Goal: Task Accomplishment & Management: Manage account settings

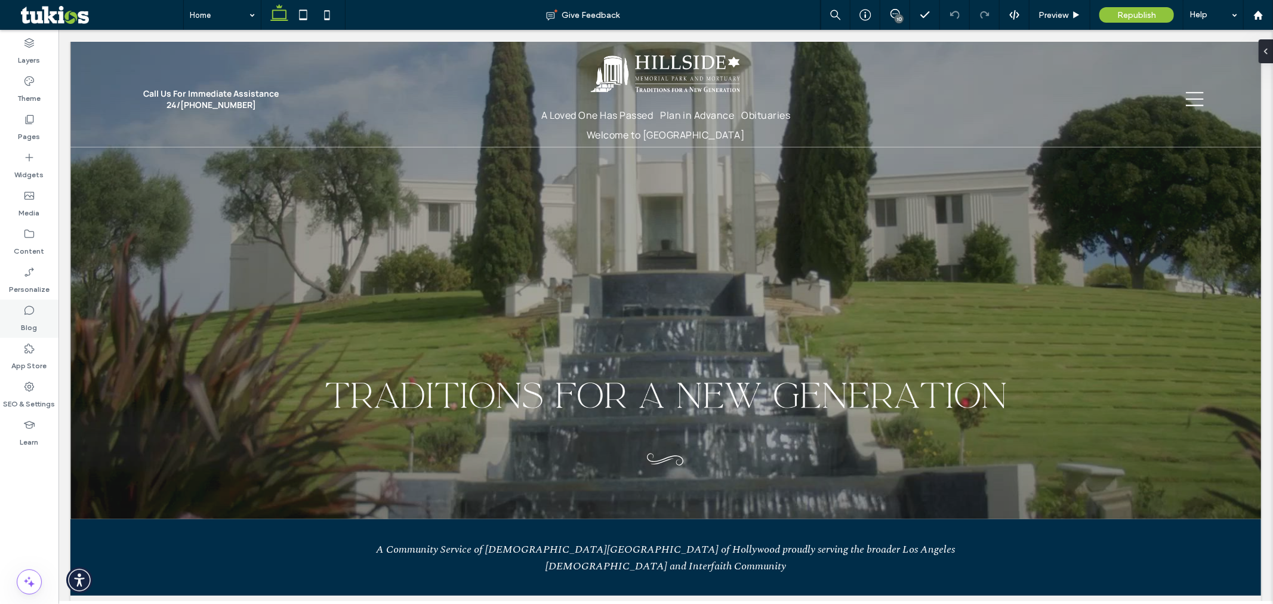
click at [34, 327] on label "Blog" at bounding box center [29, 324] width 16 height 17
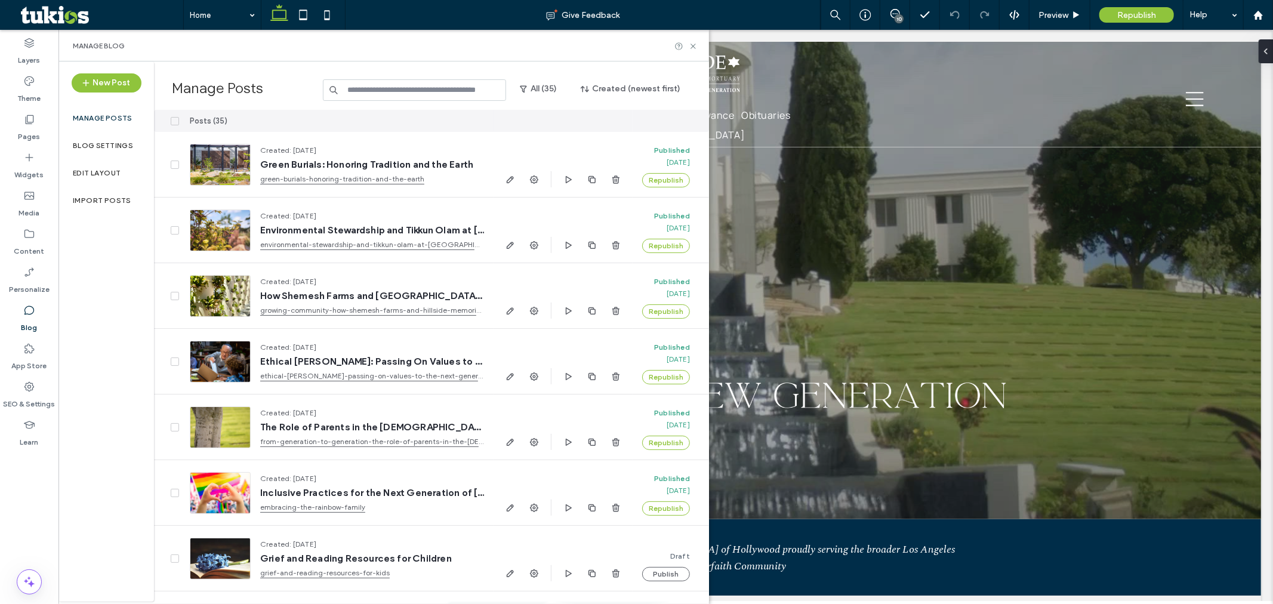
click at [395, 94] on input at bounding box center [414, 89] width 183 height 21
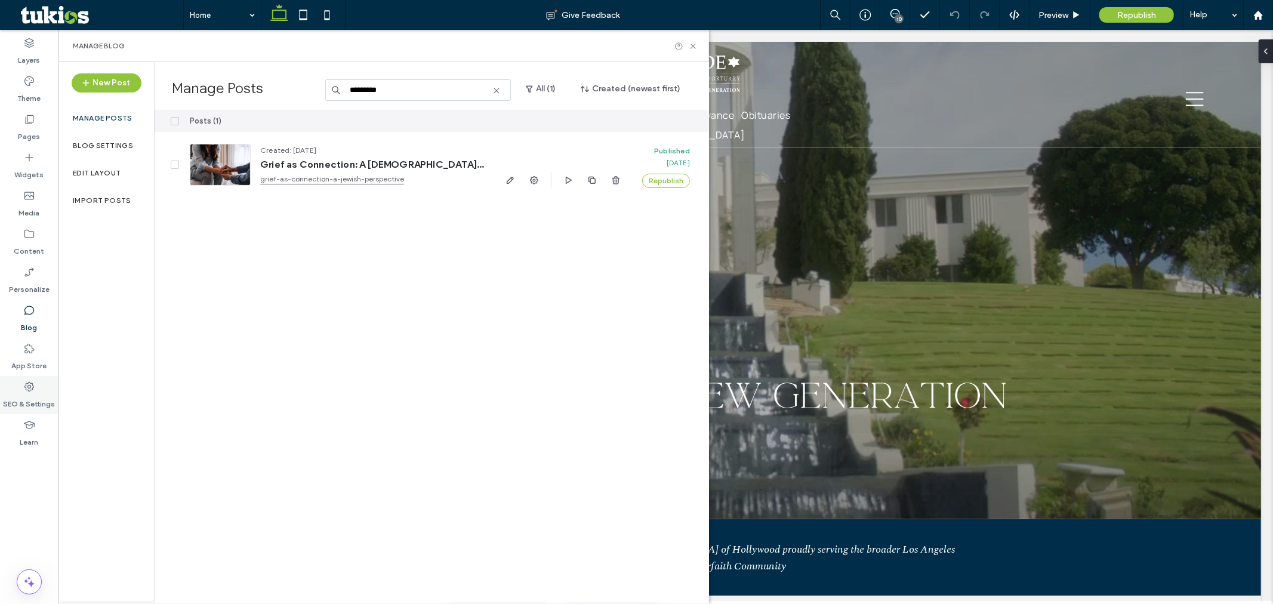
type input "********"
click at [24, 398] on label "SEO & Settings" at bounding box center [30, 401] width 52 height 17
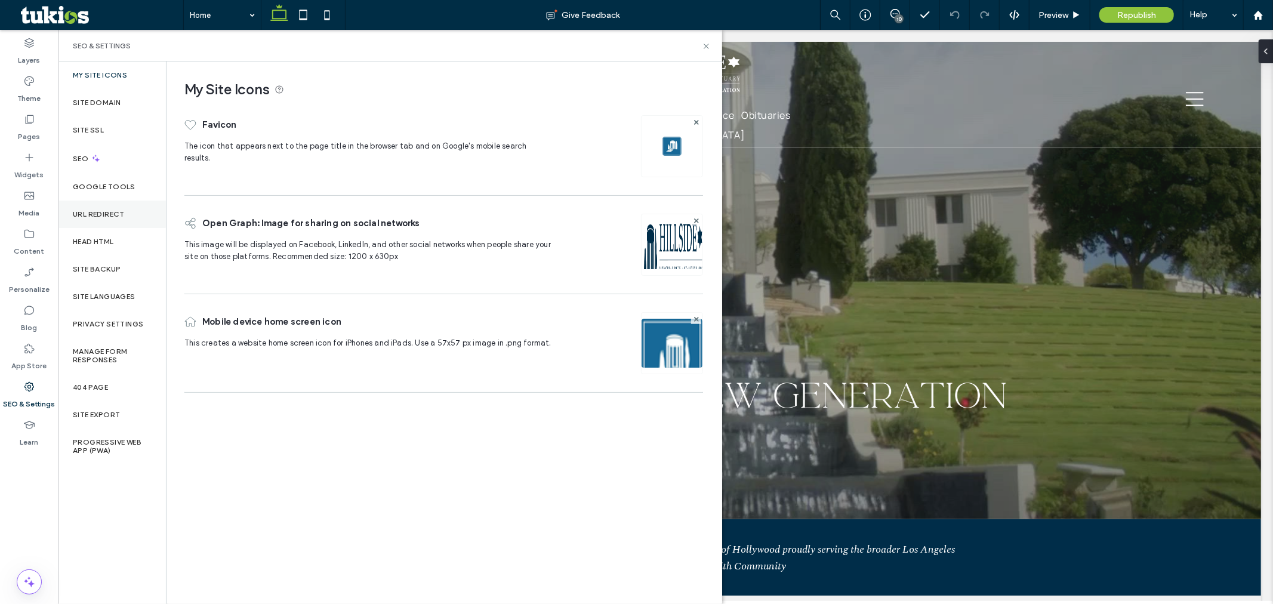
click at [100, 217] on label "URL Redirect" at bounding box center [99, 214] width 52 height 8
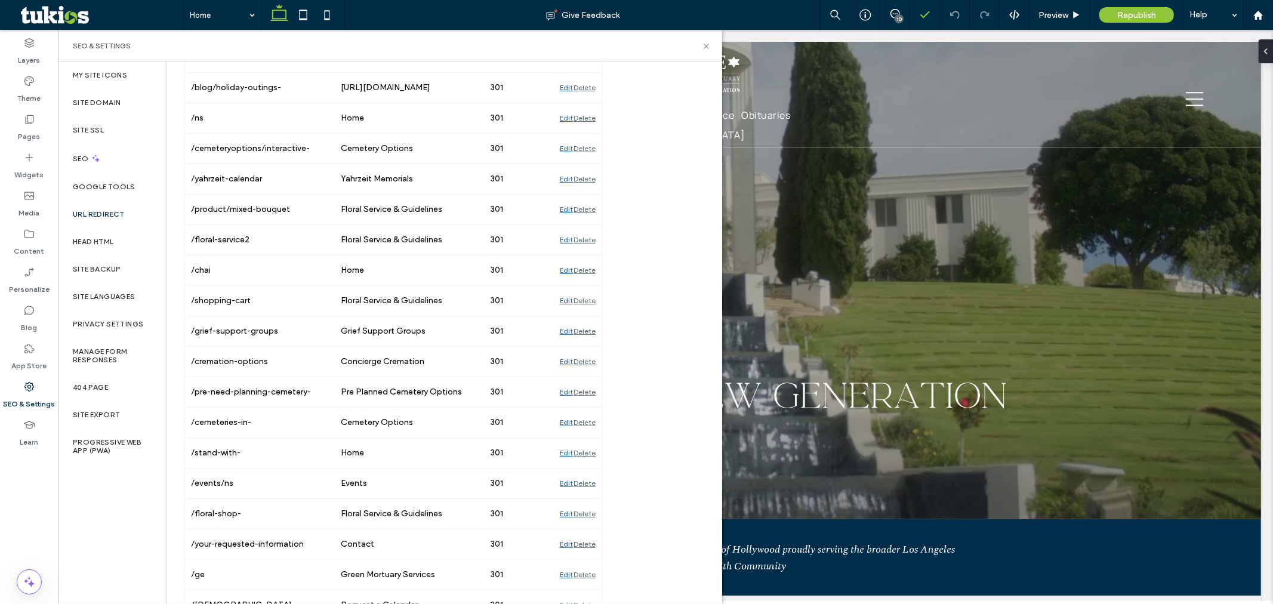
scroll to position [2834, 0]
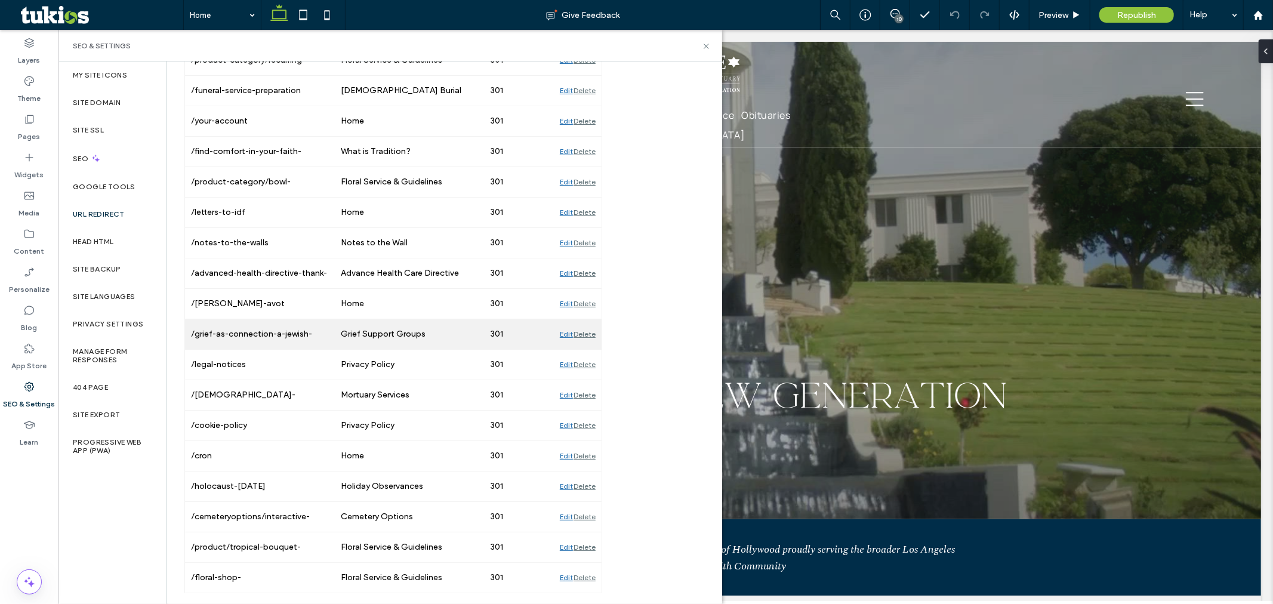
click at [582, 335] on div "Delete" at bounding box center [585, 334] width 22 height 30
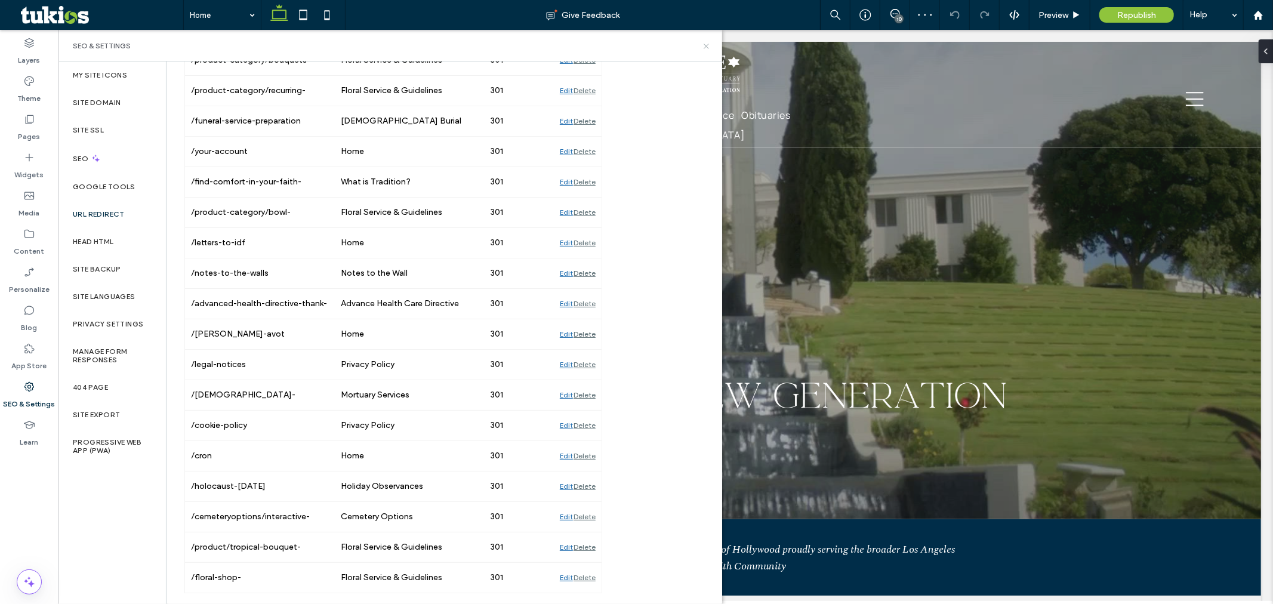
click at [705, 47] on use at bounding box center [706, 46] width 5 height 5
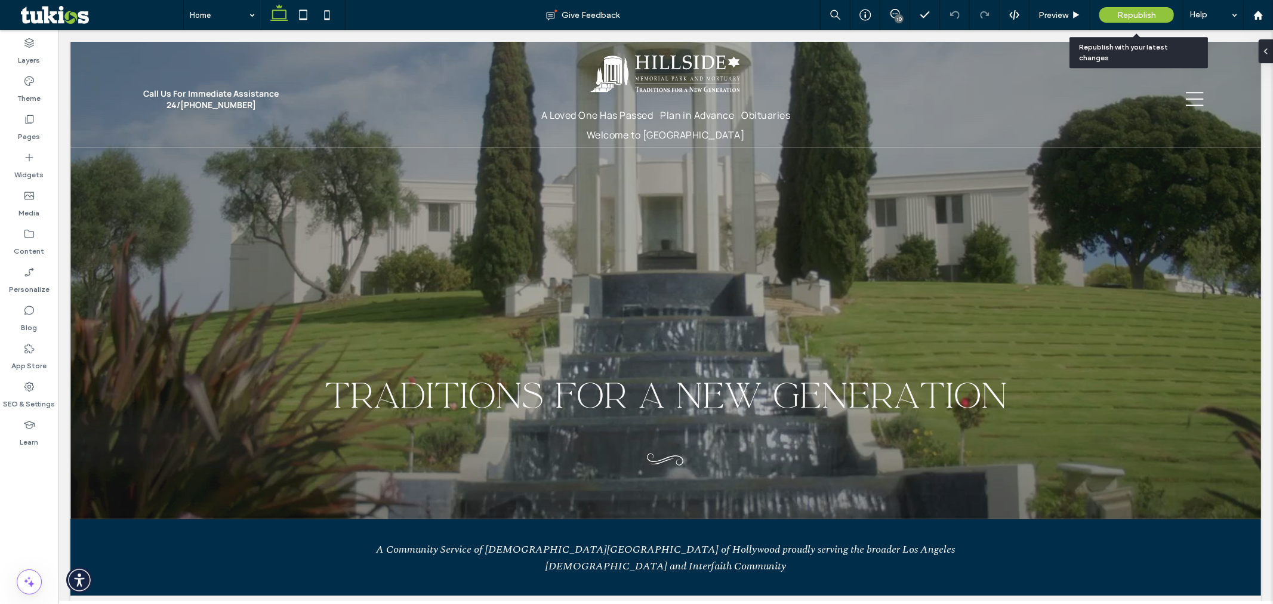
click at [1154, 18] on span "Republish" at bounding box center [1136, 15] width 39 height 10
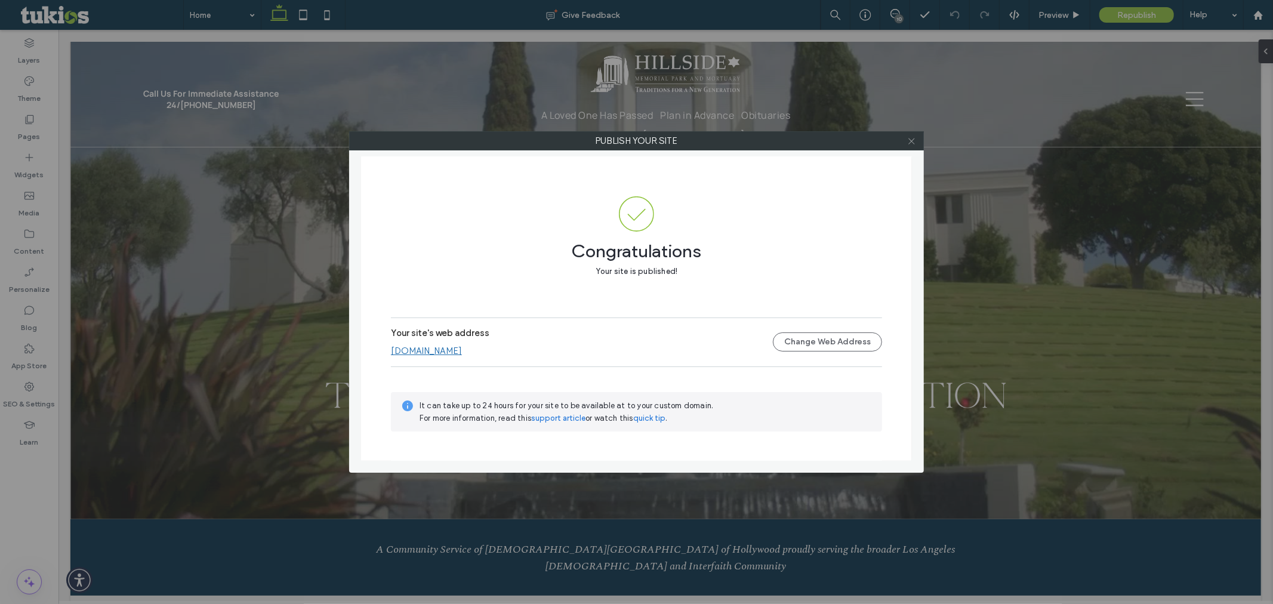
click at [915, 142] on icon at bounding box center [911, 141] width 9 height 9
